Goal: Task Accomplishment & Management: Complete application form

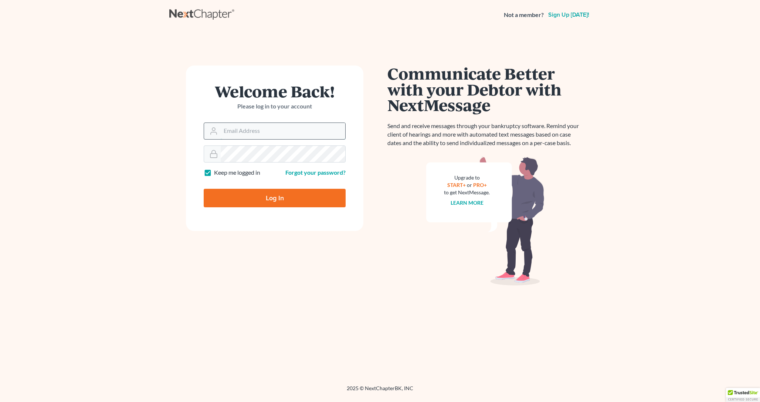
click at [266, 128] on input "Email Address" at bounding box center [283, 131] width 125 height 16
click at [561, 13] on link "Sign up today!" at bounding box center [569, 15] width 44 height 6
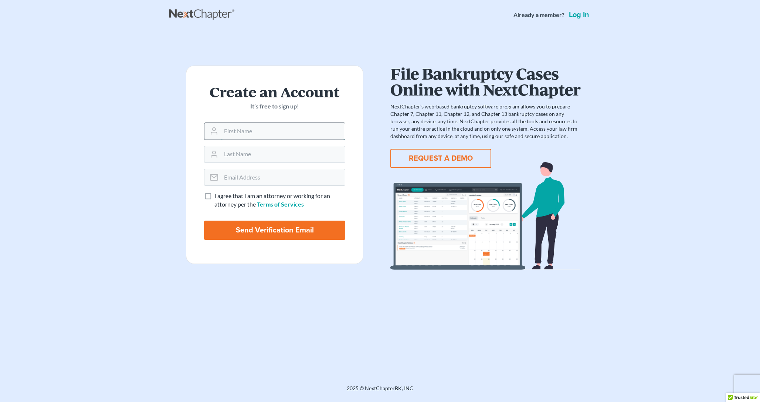
click at [278, 134] on input "text" at bounding box center [283, 131] width 124 height 16
type input "[PERSON_NAME]"
type input "Eller"
type input "garrett@ellerlegal.com"
click at [217, 192] on input "I agree that I am an attorney or working for an attorney per the Terms of Servi…" at bounding box center [219, 194] width 5 height 5
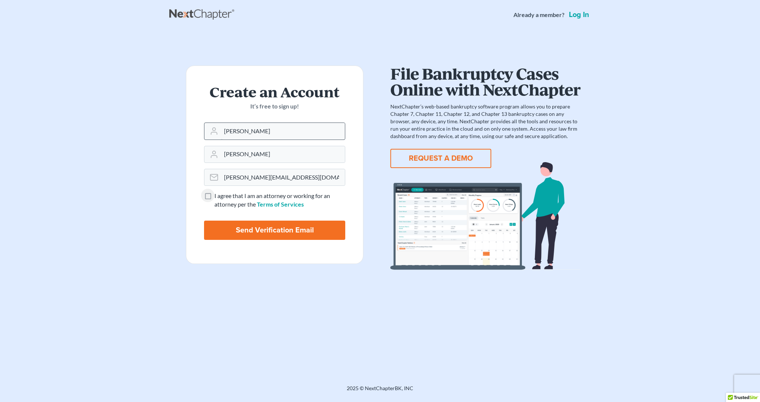
checkbox input "true"
click at [274, 231] on input "Send Verification Email" at bounding box center [274, 229] width 141 height 19
type input "Thinking..."
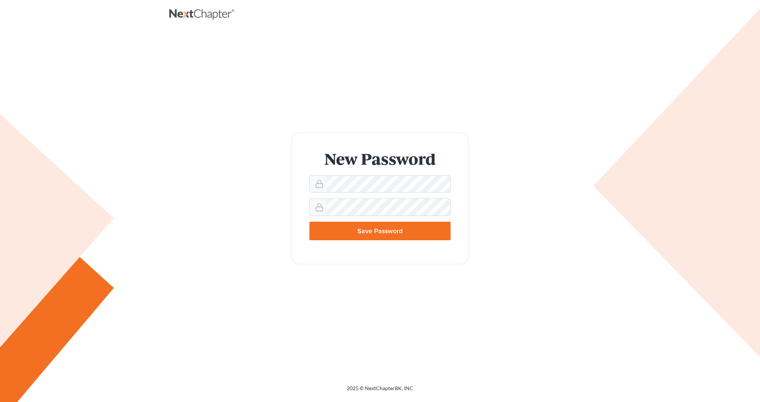
click at [357, 233] on input "Save Password" at bounding box center [380, 231] width 141 height 18
type input "Thinking..."
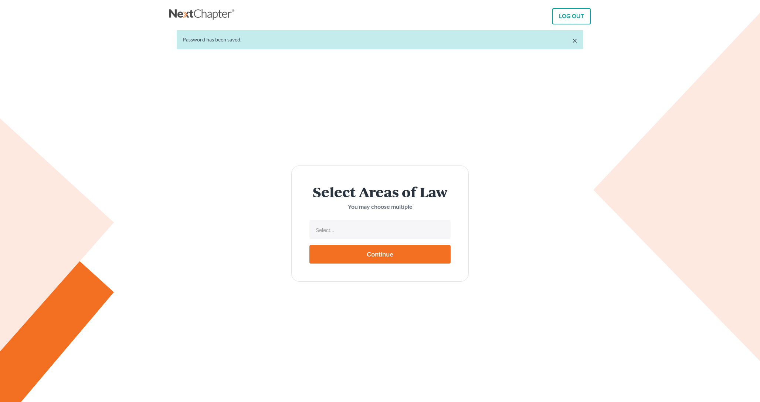
select select
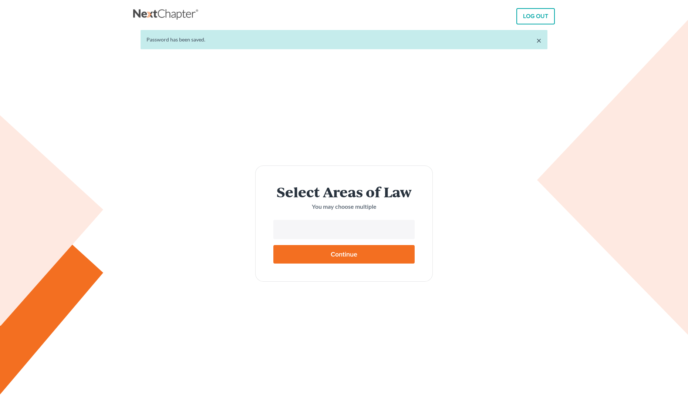
click at [314, 233] on input "text" at bounding box center [343, 229] width 131 height 11
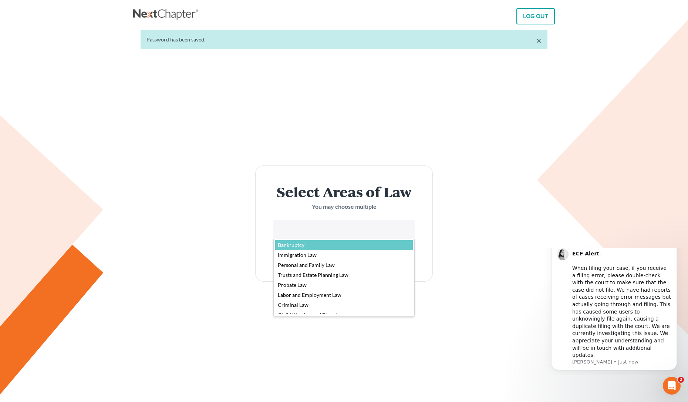
select select "4556"
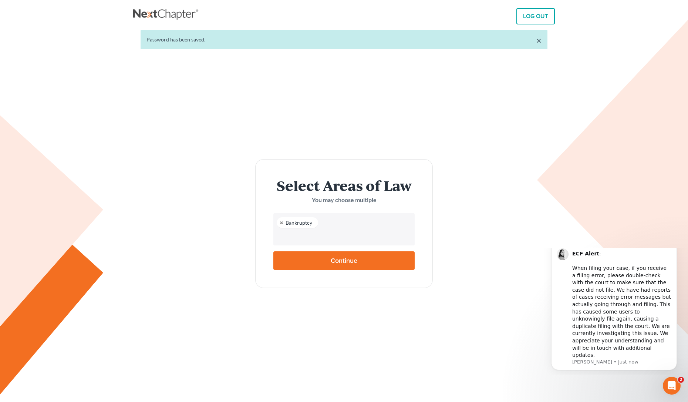
click at [314, 240] on input "text" at bounding box center [343, 236] width 131 height 11
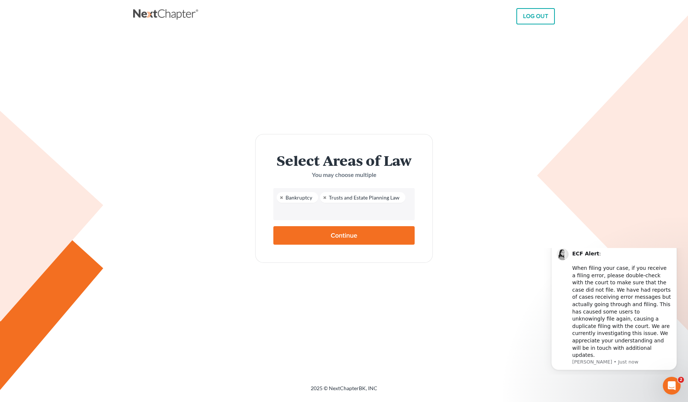
click at [319, 215] on input "text" at bounding box center [343, 211] width 131 height 11
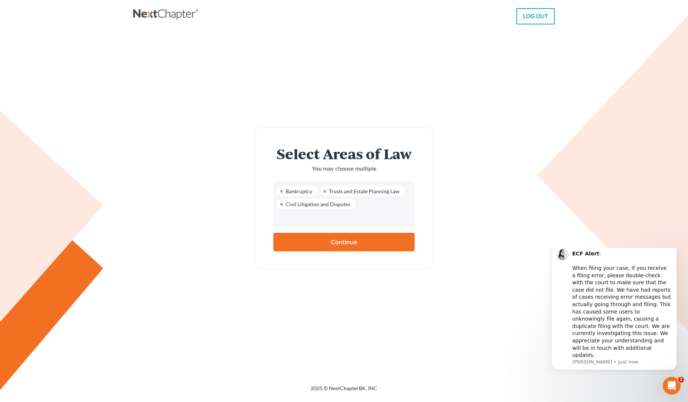
click at [311, 215] on input "text" at bounding box center [343, 217] width 131 height 11
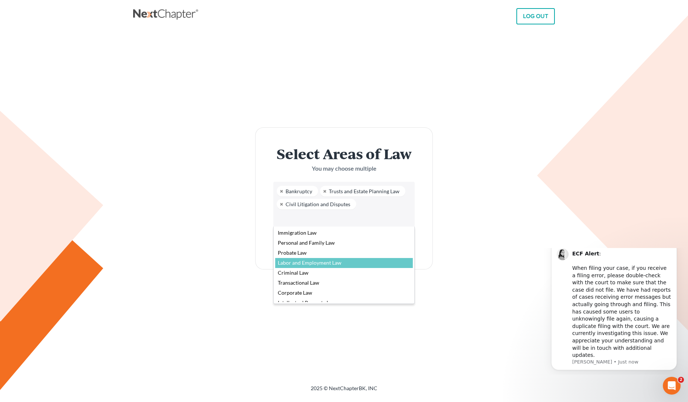
click at [230, 267] on body "LOG OUT × Password has been saved. Select Areas of Law You may choose multiple …" at bounding box center [344, 201] width 688 height 402
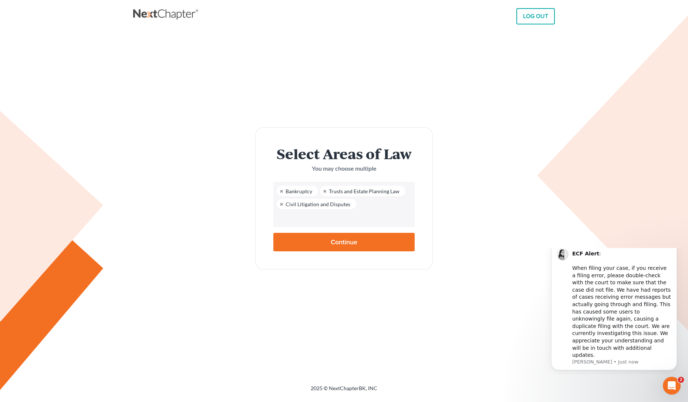
click at [331, 239] on input "Continue" at bounding box center [343, 242] width 141 height 18
type input "Thinking..."
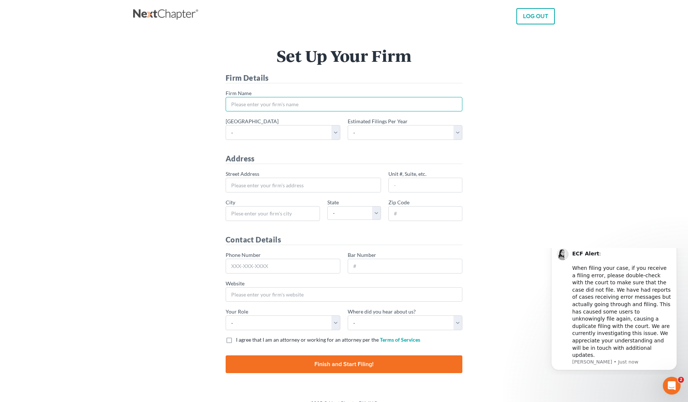
click at [281, 105] on input "* Firm Name" at bounding box center [344, 104] width 237 height 15
type input "[PERSON_NAME] Legal"
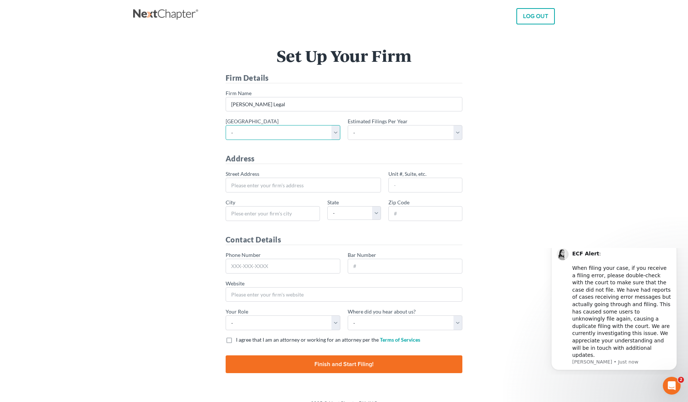
click at [284, 135] on select "- Alabama - Middle Alabama - Northern Alabama - Southern Alaska Arizona Arkansa…" at bounding box center [283, 132] width 115 height 15
click at [384, 135] on select "- 1-10 11-50 50+" at bounding box center [405, 132] width 115 height 15
click at [348, 125] on select "- 1-10 11-50 50+" at bounding box center [405, 132] width 115 height 15
click at [384, 131] on select "- 1-10 11-50 50+" at bounding box center [405, 132] width 115 height 15
select select "1"
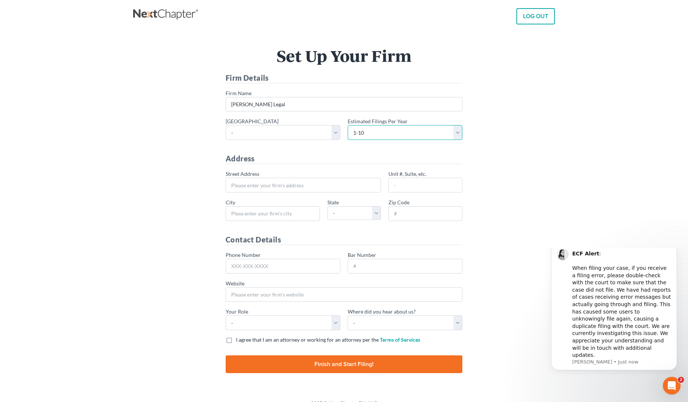
click at [348, 125] on select "- 1-10 11-50 50+" at bounding box center [405, 132] width 115 height 15
click at [274, 128] on select "- Alabama - Middle Alabama - Northern Alabama - Southern Alaska Arizona Arkansa…" at bounding box center [283, 132] width 115 height 15
select select "79"
click at [226, 125] on select "- Alabama - Middle Alabama - Northern Alabama - Southern Alaska Arizona Arkansa…" at bounding box center [283, 132] width 115 height 15
click at [274, 183] on input "* Street Address" at bounding box center [303, 185] width 155 height 15
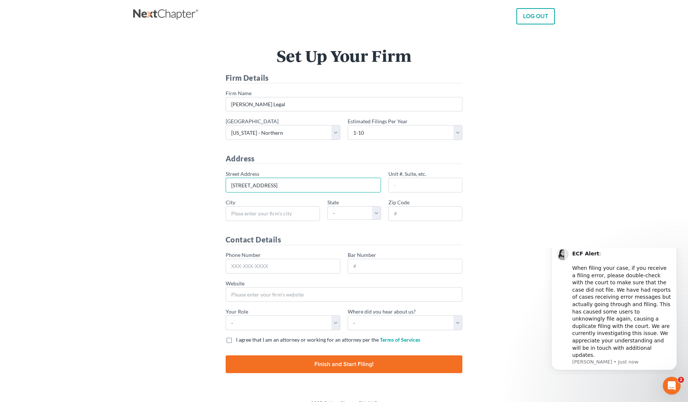
type input "539 W Commerce St"
type input "1386"
type input "Dallas"
select select "TX"
type input "75208"
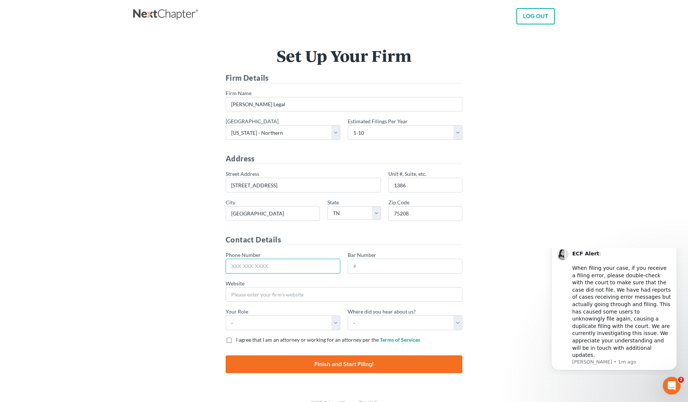
scroll to position [11, 0]
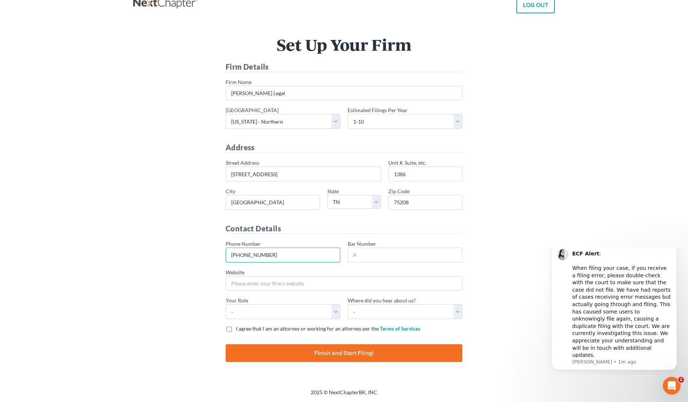
type input "405-254-7526"
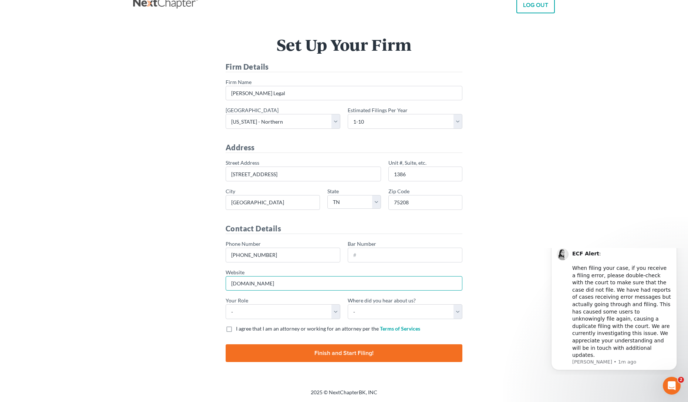
type input "www.ellerlegal.com"
click at [308, 317] on select "- Attorney Paralegal Assistant" at bounding box center [283, 311] width 115 height 15
select select "attorney"
click at [226, 304] on select "- Attorney Paralegal Assistant" at bounding box center [283, 311] width 115 height 15
click at [380, 312] on select "- Bar association Capterra Clio Email Facebook Google Word of mouth Other" at bounding box center [405, 311] width 115 height 15
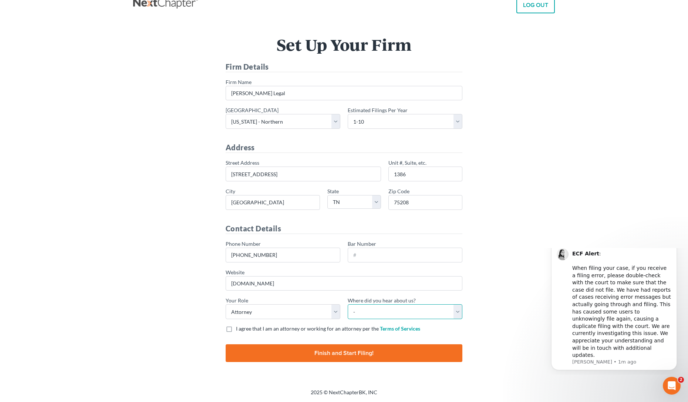
select select "Word of Mouth"
click at [348, 304] on select "- Bar association Capterra Clio Email Facebook Google Word of mouth Other" at bounding box center [405, 311] width 115 height 15
click at [298, 328] on span "I agree that I am an attorney or working for an attorney per the" at bounding box center [307, 328] width 143 height 6
click at [244, 328] on input "I agree that I am an attorney or working for an attorney per the Terms of Servi…" at bounding box center [241, 327] width 5 height 5
checkbox input "true"
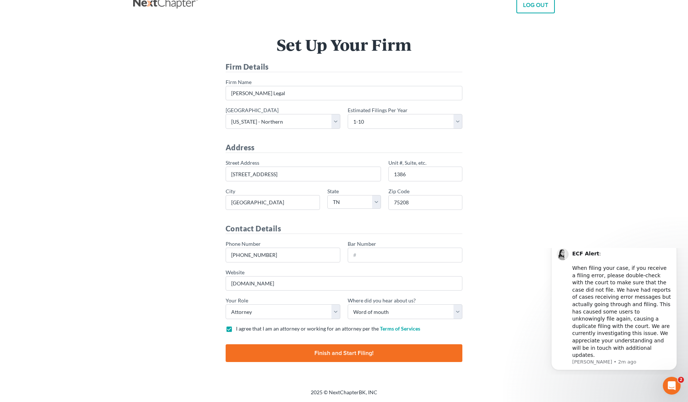
click at [329, 350] on input "Finish and Start Filing!" at bounding box center [344, 353] width 237 height 18
type input "Thinking..."
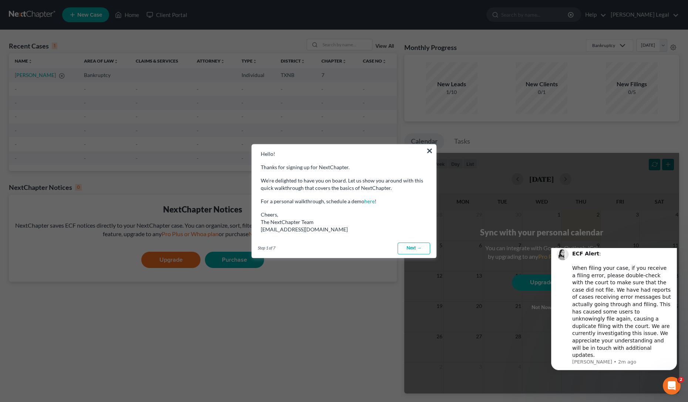
click at [419, 249] on link "Next →" at bounding box center [414, 248] width 33 height 12
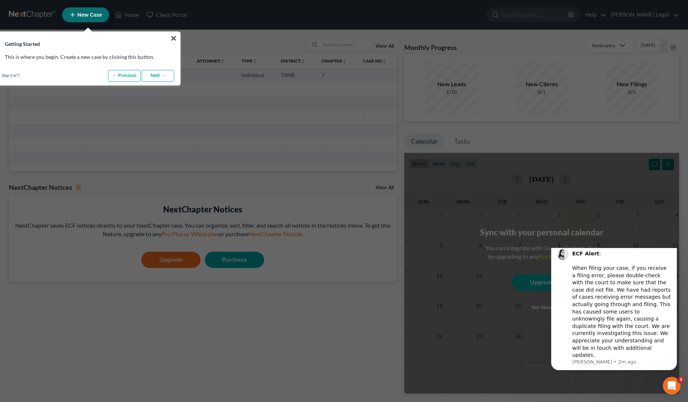
click at [155, 76] on link "Next →" at bounding box center [158, 76] width 33 height 12
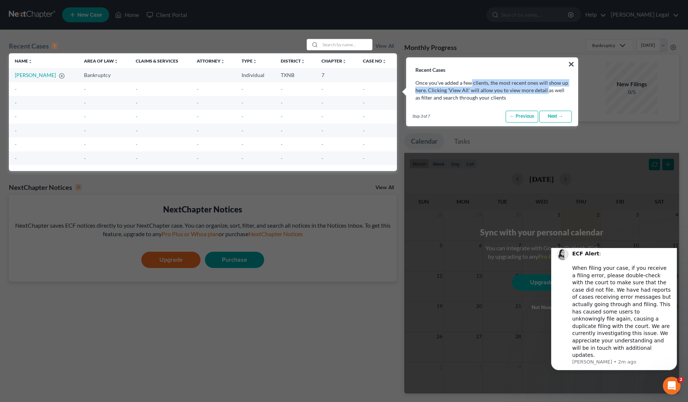
drag, startPoint x: 470, startPoint y: 83, endPoint x: 546, endPoint y: 92, distance: 76.3
click at [546, 92] on p "Once you've added a few clients, the most recent ones will show up here. Clicki…" at bounding box center [491, 90] width 153 height 22
click at [557, 116] on link "Next →" at bounding box center [555, 117] width 33 height 12
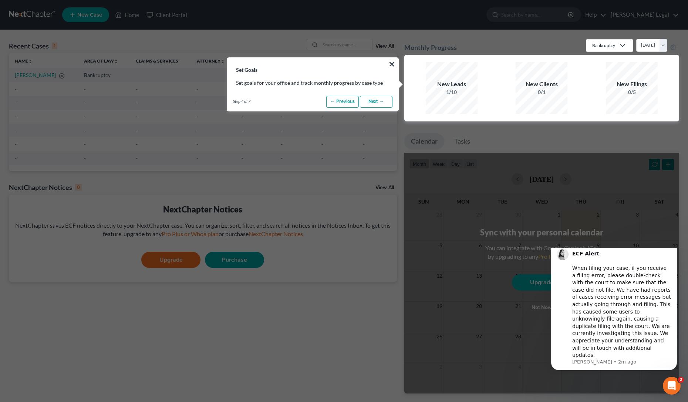
click at [377, 102] on link "Next →" at bounding box center [376, 102] width 33 height 12
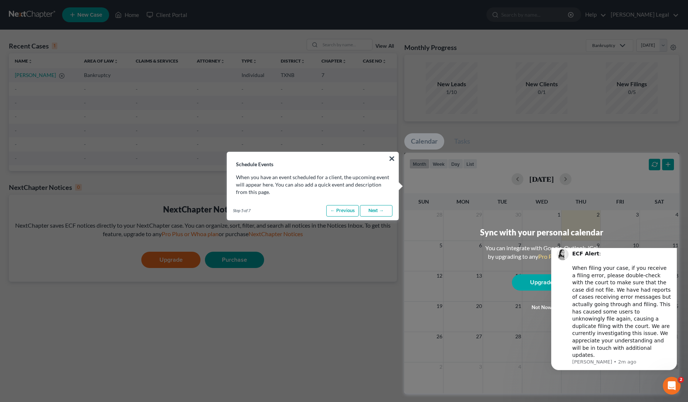
click at [378, 210] on link "Next →" at bounding box center [376, 211] width 33 height 12
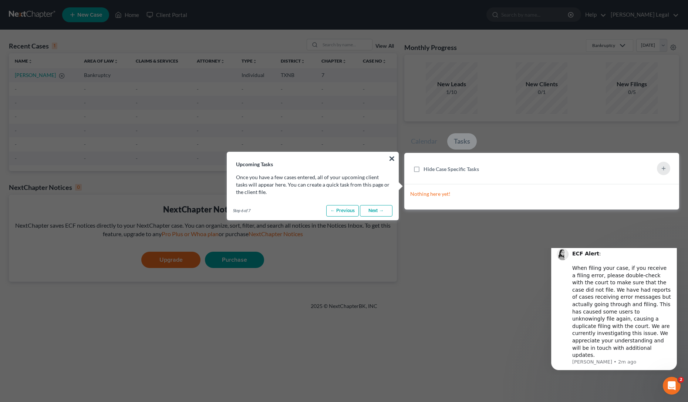
click at [378, 210] on link "Next →" at bounding box center [376, 211] width 33 height 12
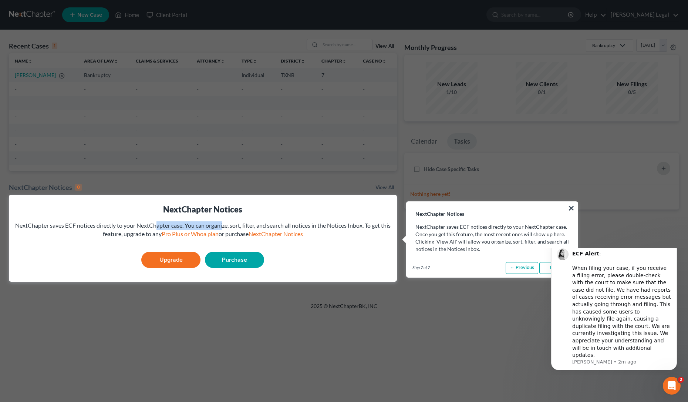
drag, startPoint x: 159, startPoint y: 224, endPoint x: 226, endPoint y: 224, distance: 67.3
click at [226, 224] on div "NextChapter saves ECF notices directly to your NextChapter case. You can organi…" at bounding box center [203, 229] width 376 height 17
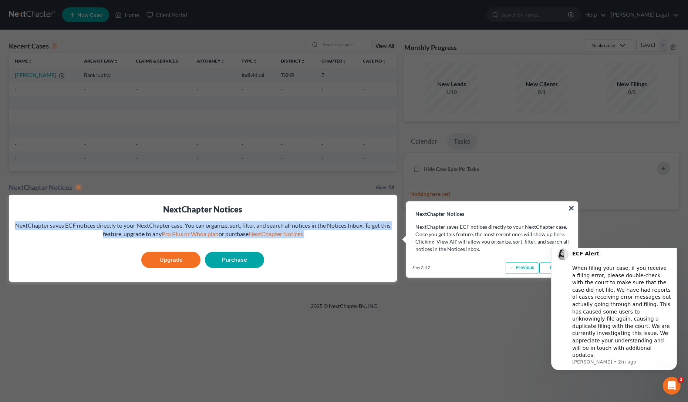
click at [226, 224] on div "NextChapter saves ECF notices directly to your NextChapter case. You can organi…" at bounding box center [203, 229] width 376 height 17
click at [205, 224] on div "NextChapter saves ECF notices directly to your NextChapter case. You can organi…" at bounding box center [203, 229] width 376 height 17
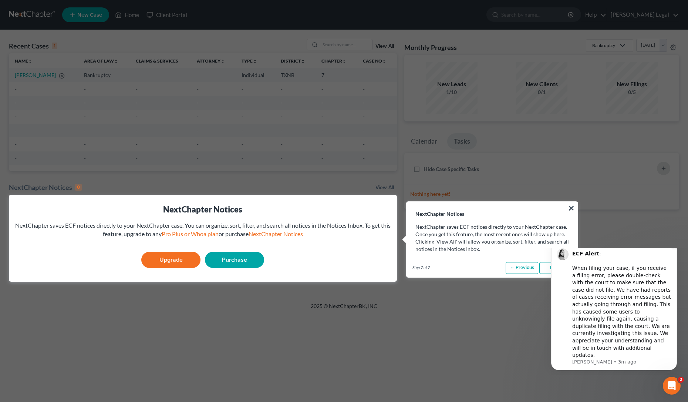
click at [675, 246] on icon "Dismiss notification" at bounding box center [675, 243] width 4 height 4
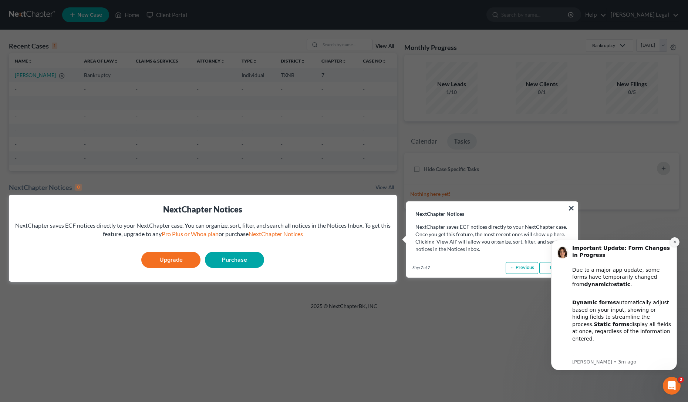
click at [673, 246] on button "Dismiss notification" at bounding box center [675, 242] width 10 height 10
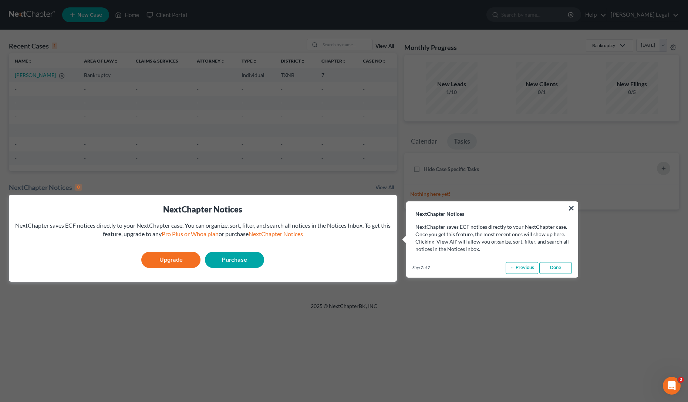
click at [566, 268] on link "Done" at bounding box center [555, 268] width 33 height 12
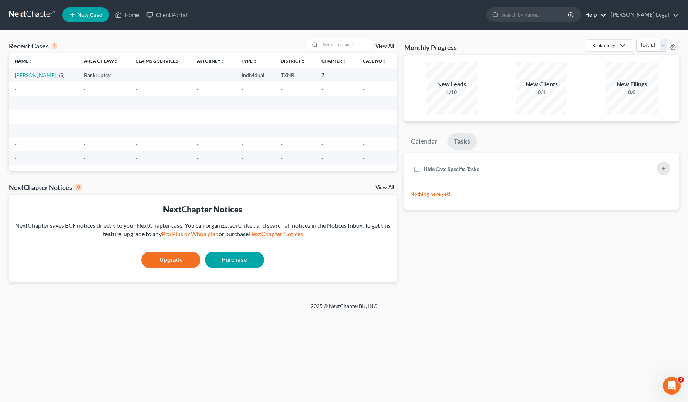
click at [606, 15] on link "Help" at bounding box center [593, 14] width 25 height 13
click at [606, 41] on link "Webinars" at bounding box center [576, 43] width 59 height 13
